Goal: Navigation & Orientation: Find specific page/section

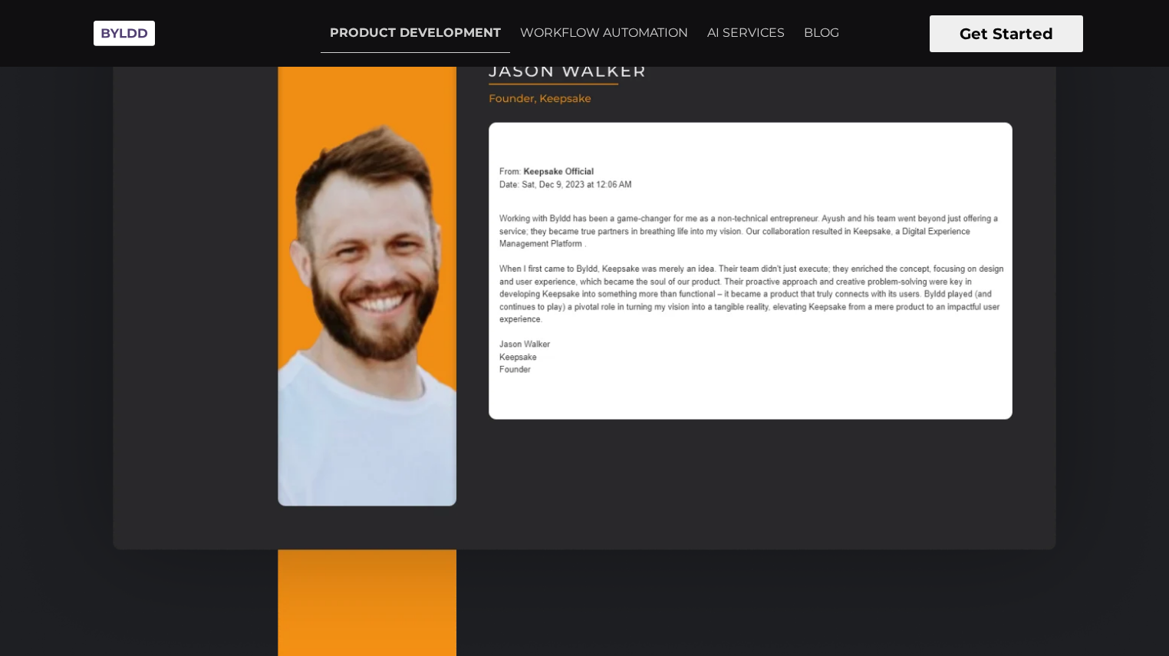
scroll to position [1233, 0]
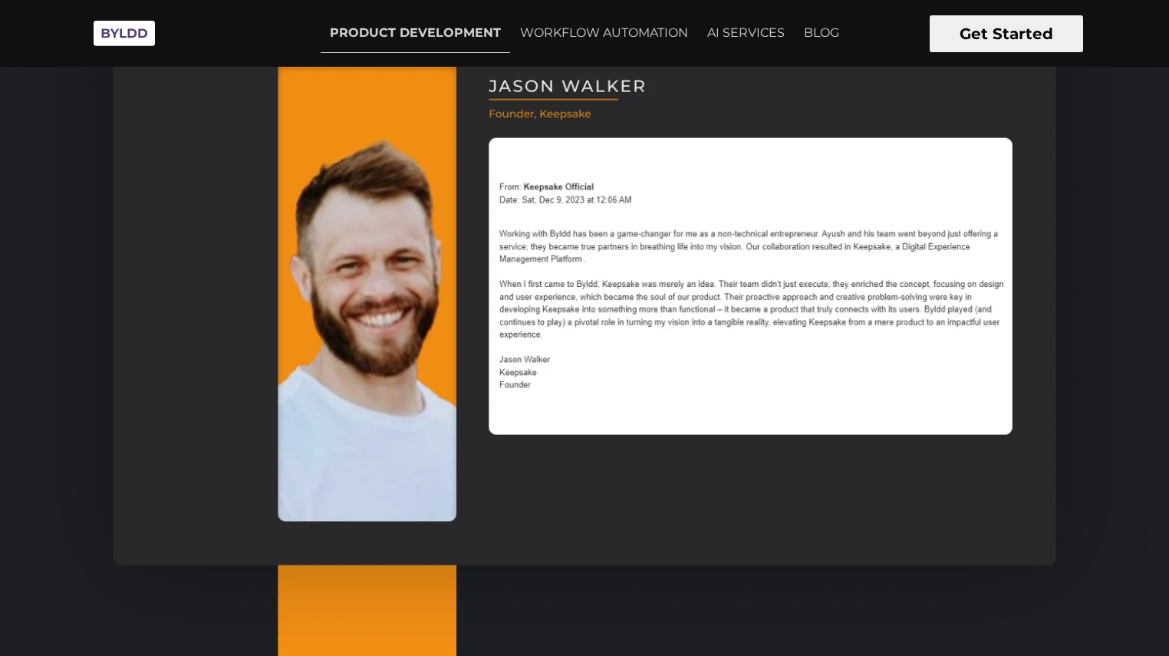
click at [783, 428] on img at bounding box center [584, 288] width 1169 height 841
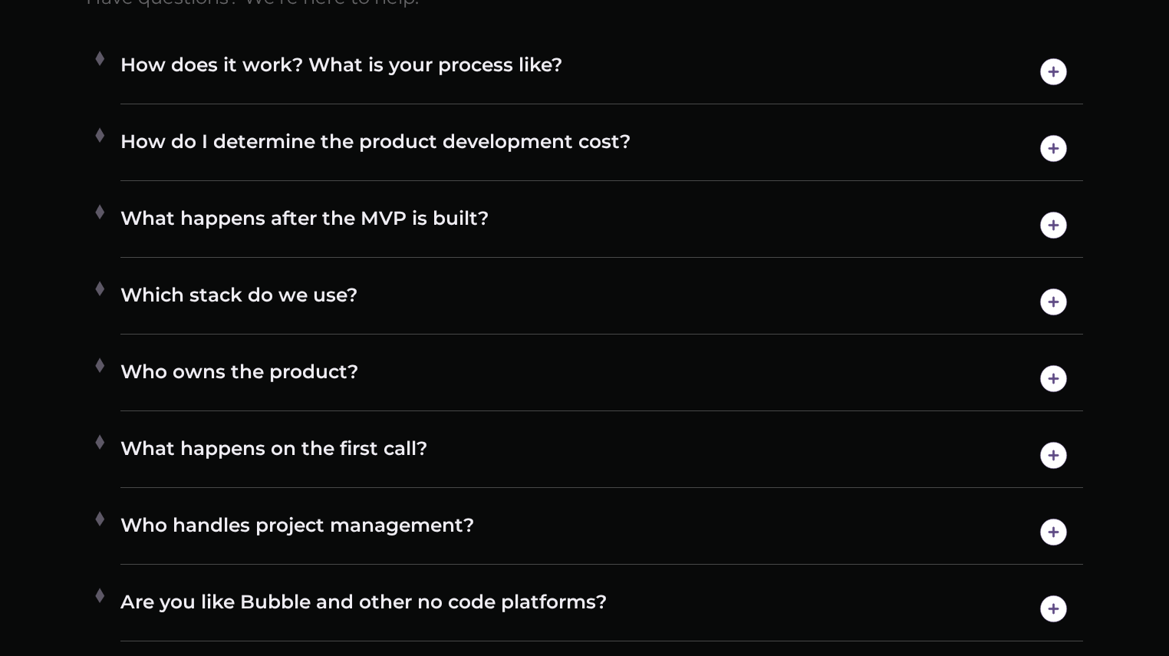
scroll to position [8405, 0]
click at [1053, 91] on img at bounding box center [1053, 70] width 39 height 39
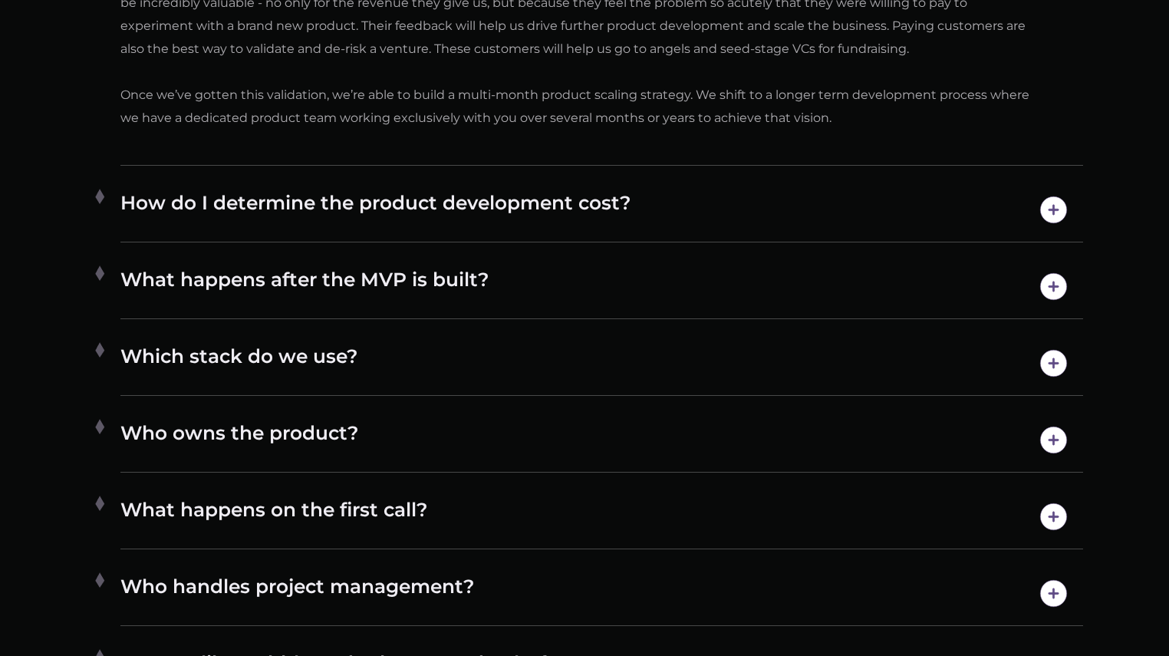
scroll to position [9087, 0]
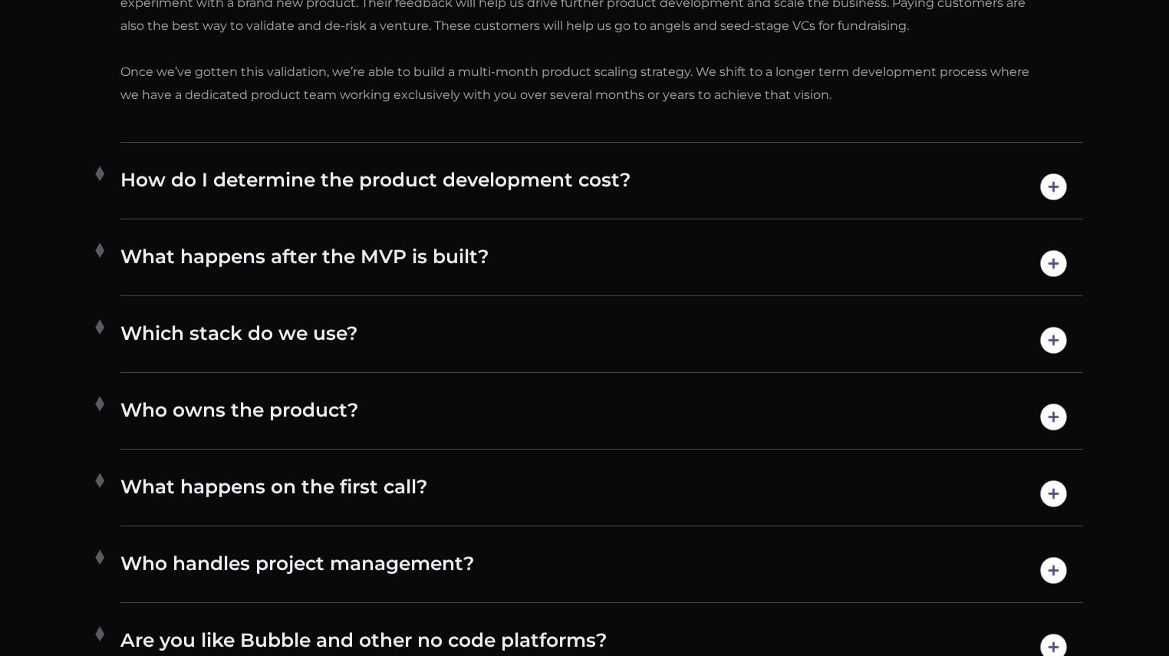
click at [1060, 206] on img at bounding box center [1053, 186] width 39 height 39
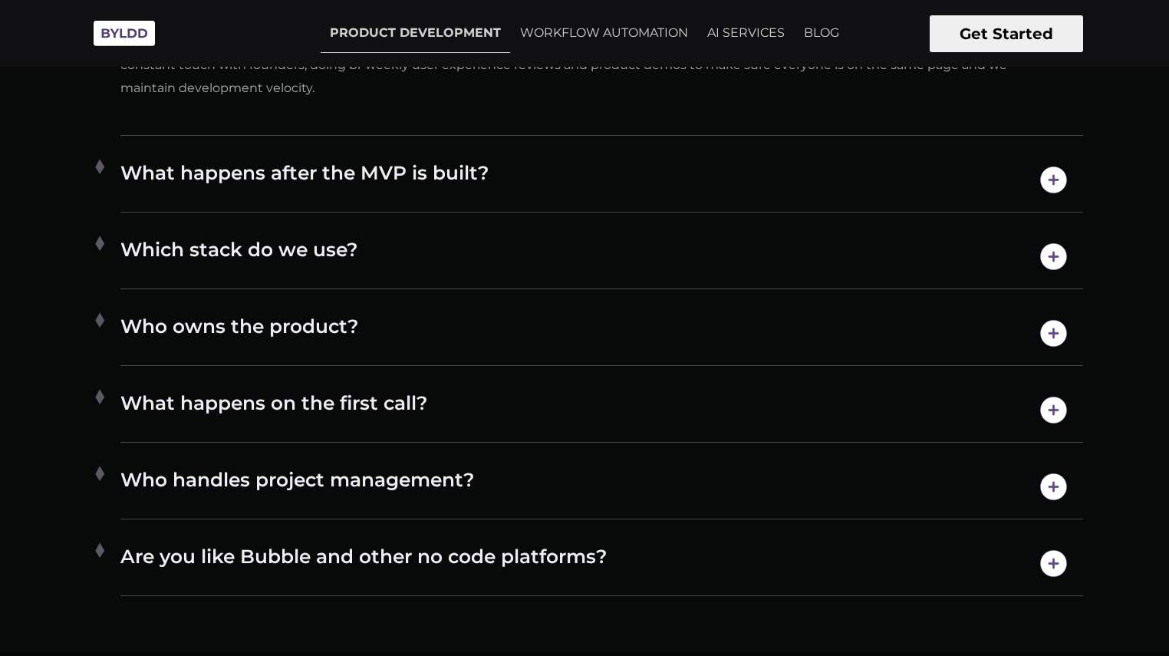
scroll to position [8870, 0]
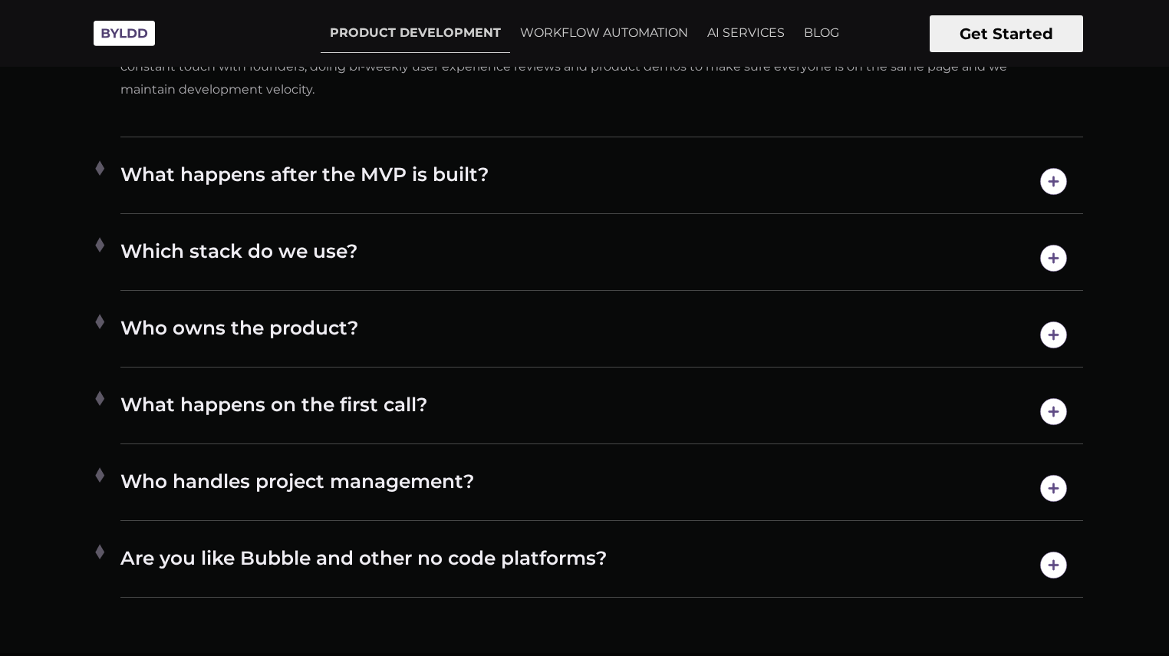
click at [126, 33] on img at bounding box center [124, 33] width 77 height 42
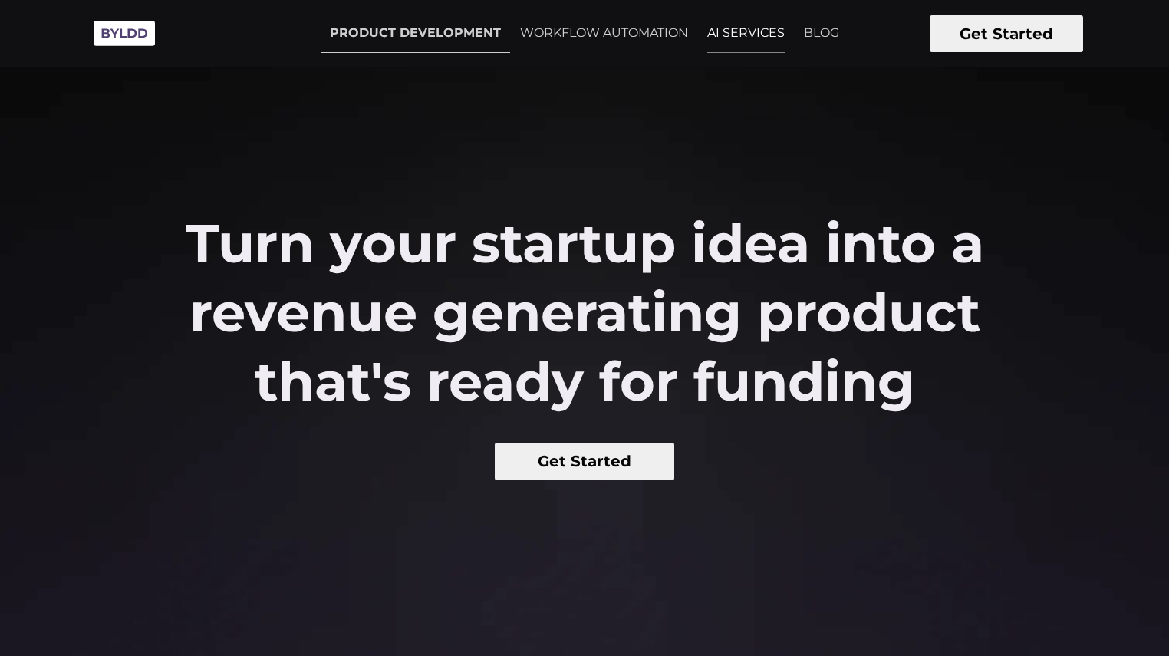
click at [742, 31] on link "AI SERVICES" at bounding box center [746, 33] width 96 height 38
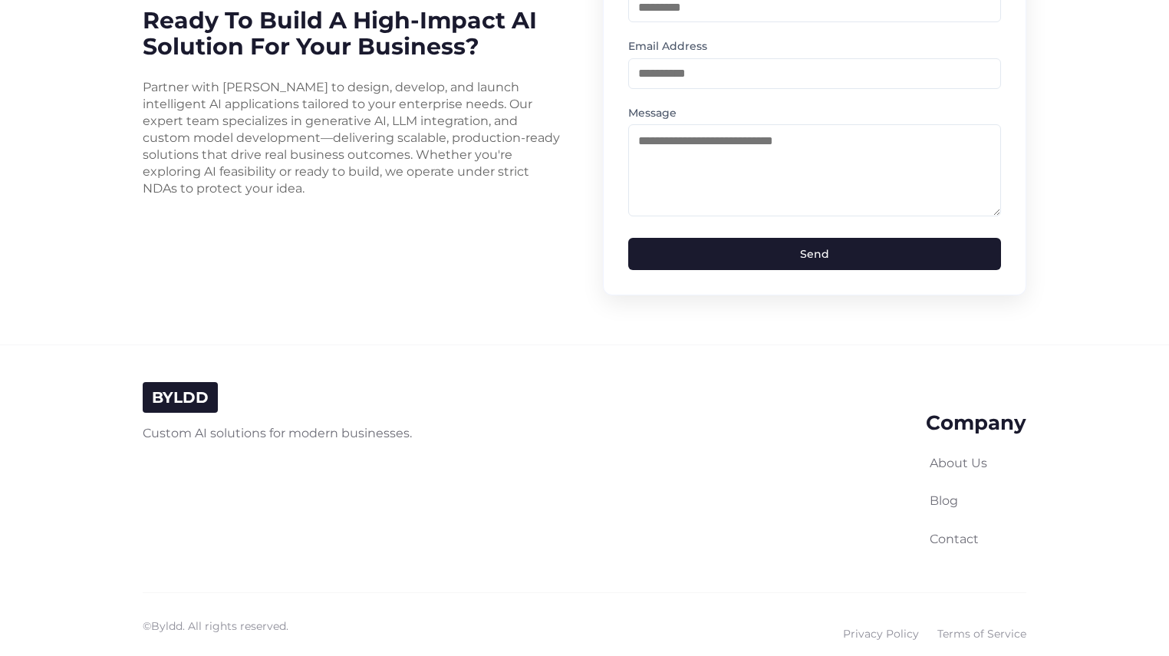
scroll to position [3868, 0]
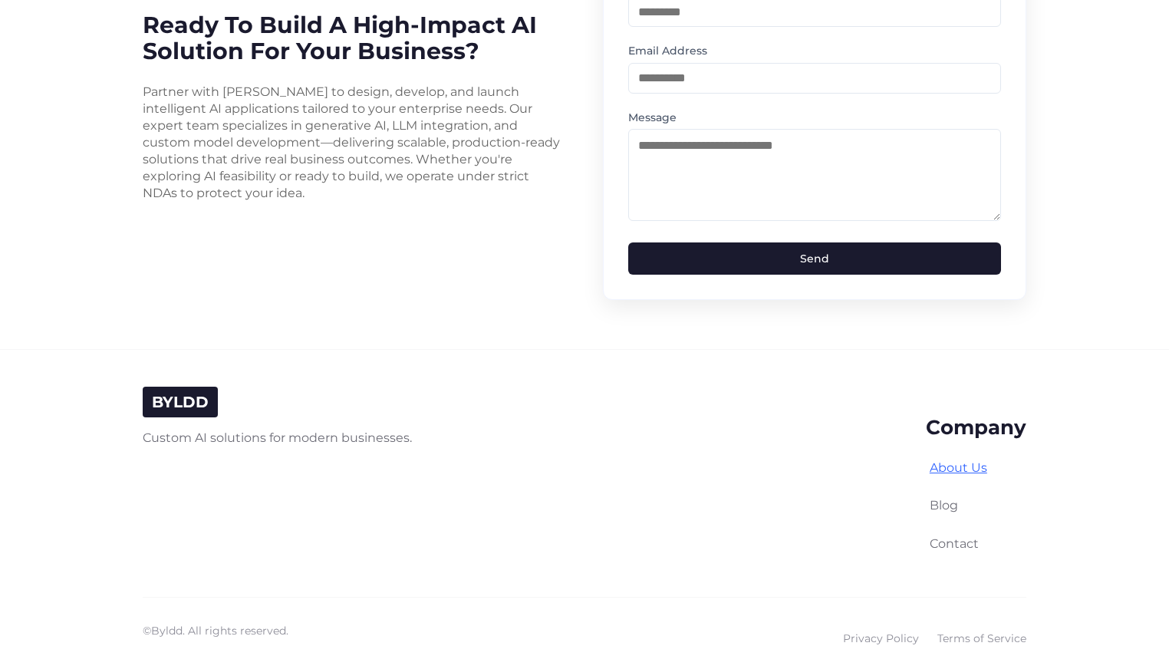
click at [942, 460] on link "About Us" at bounding box center [959, 467] width 58 height 15
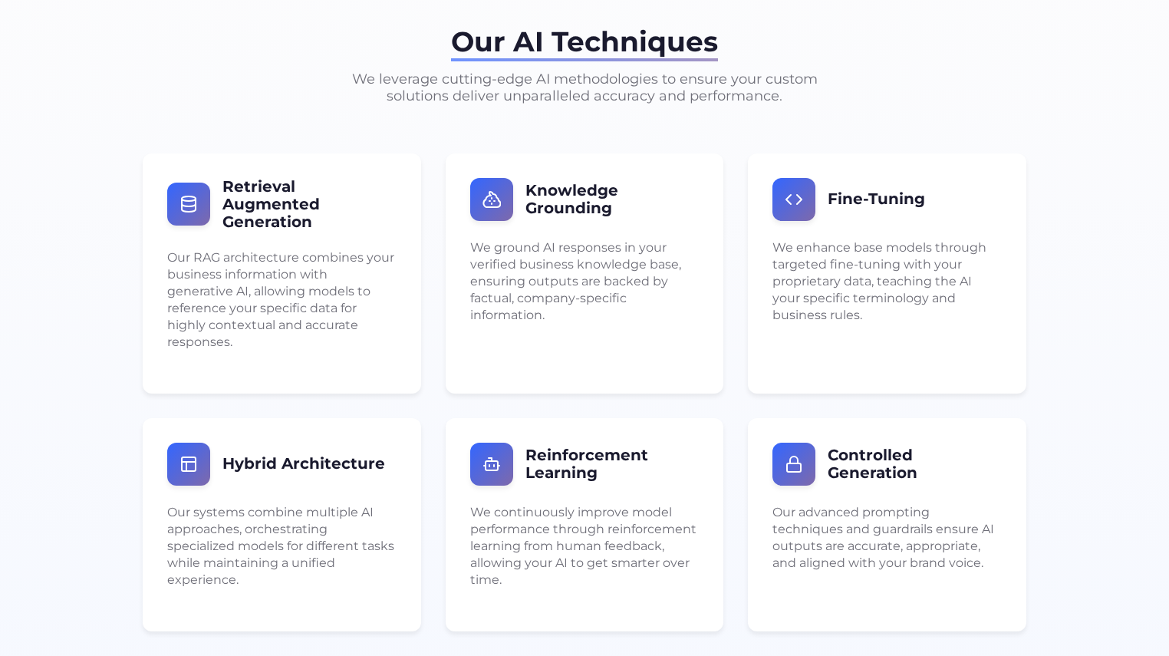
scroll to position [2205, 0]
